Goal: Navigation & Orientation: Find specific page/section

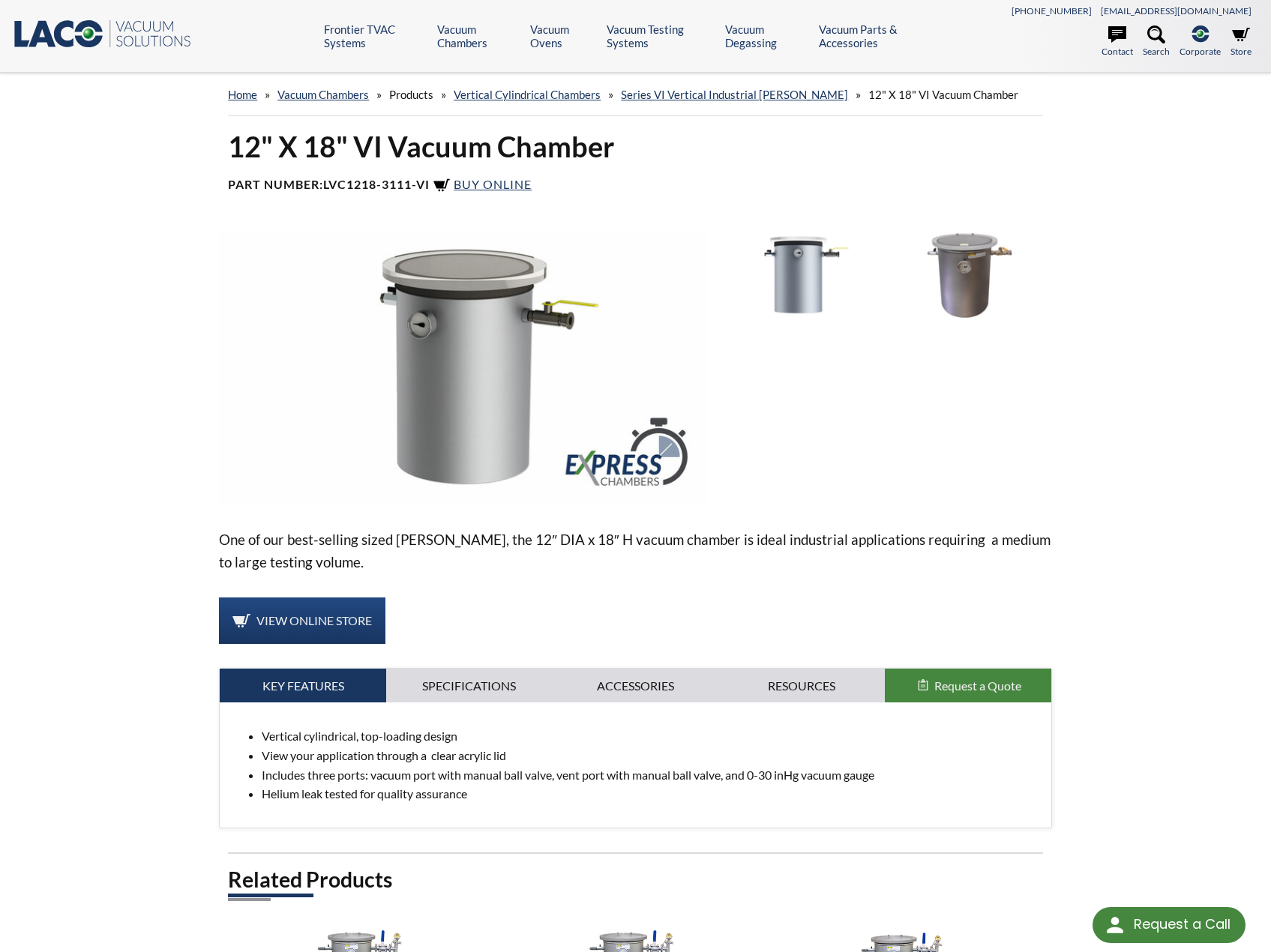
select select "Language Translate Widget"
click at [758, 98] on link "Series VI Vertical Industrial [PERSON_NAME]" at bounding box center [735, 94] width 227 height 13
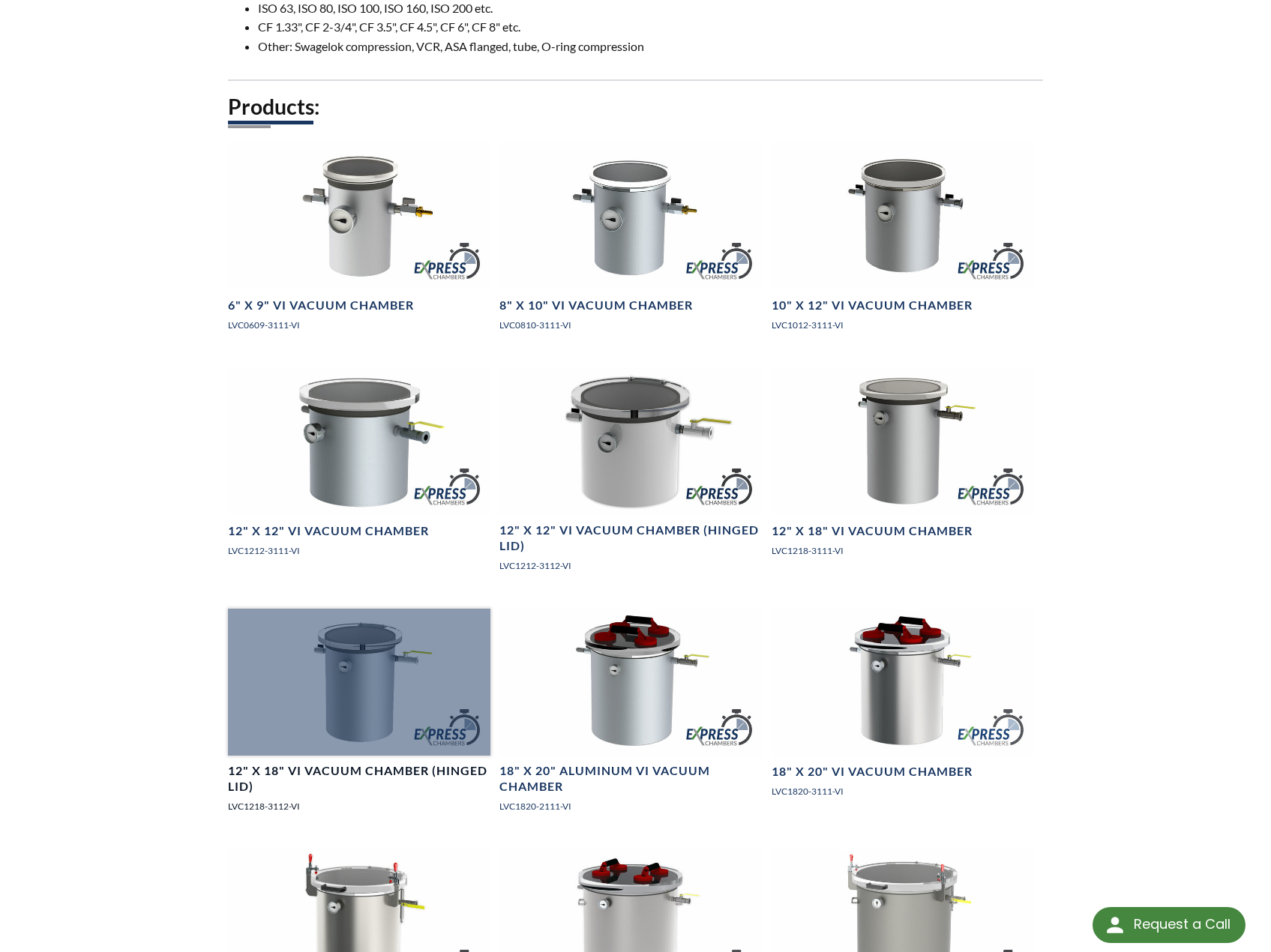
scroll to position [1050, 0]
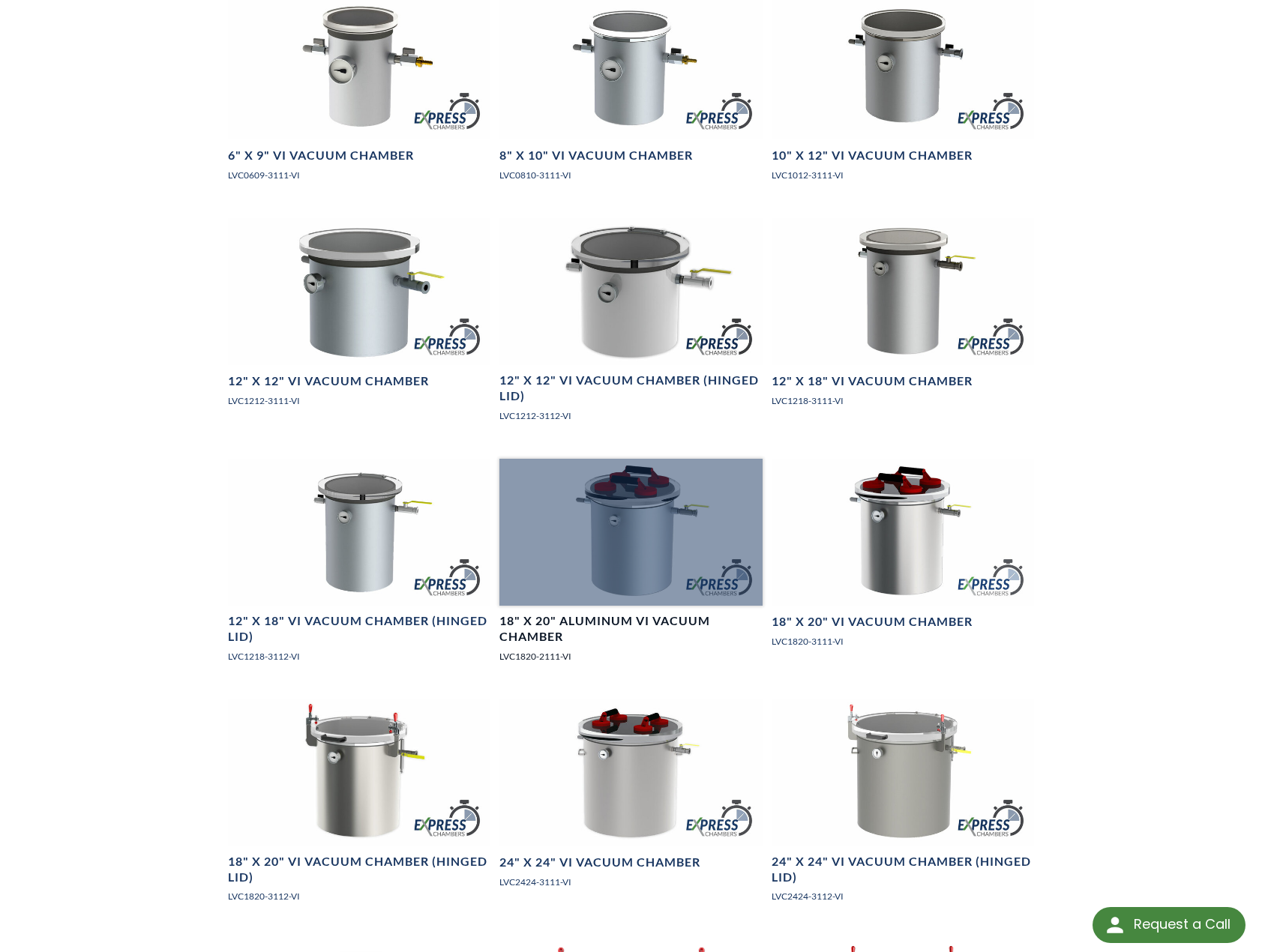
click at [621, 639] on h4 "18" X 20" Aluminum VI Vacuum Chamber" at bounding box center [630, 629] width 262 height 32
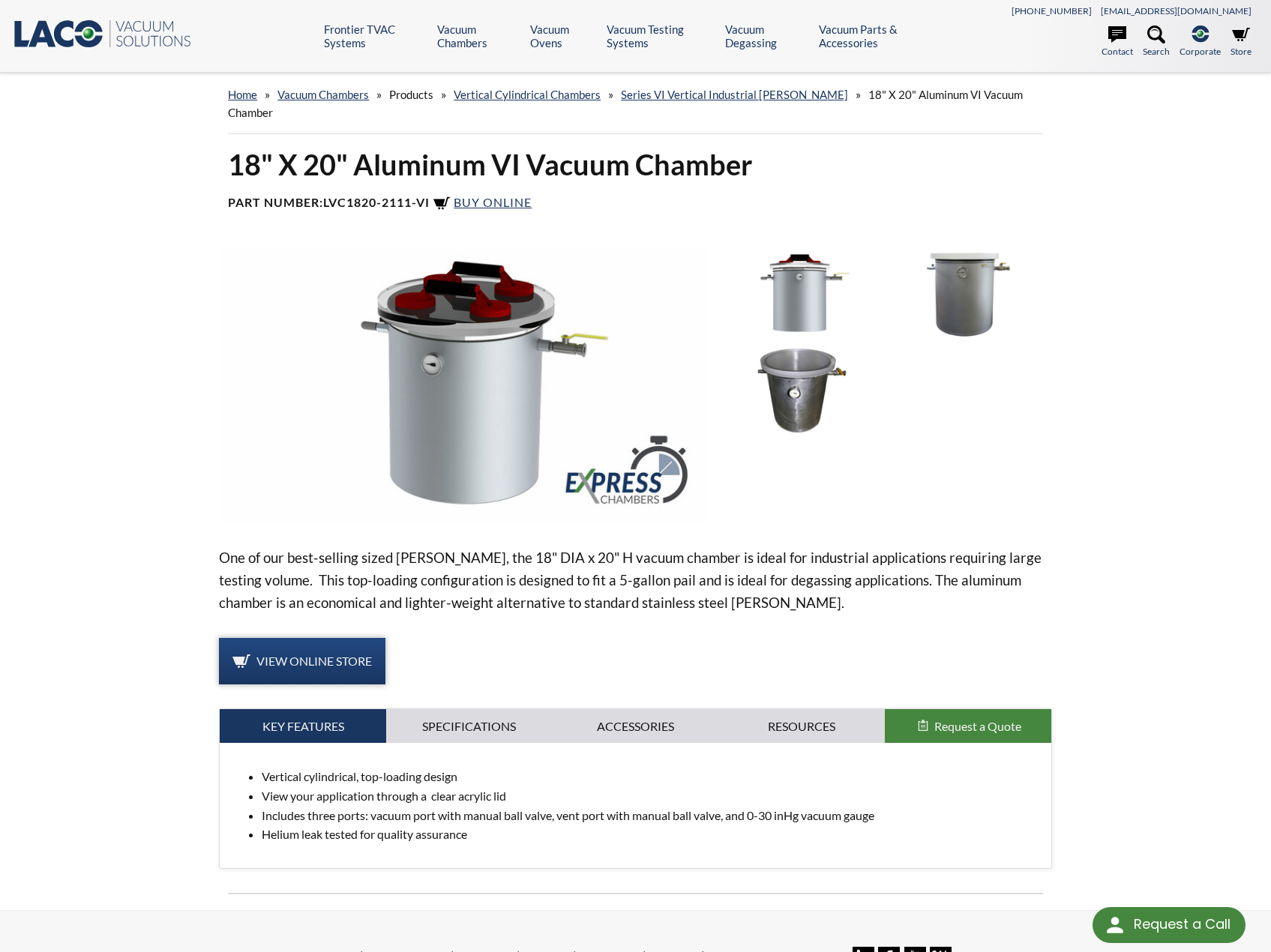
click at [315, 654] on span "View Online Store" at bounding box center [314, 661] width 115 height 14
